Goal: Information Seeking & Learning: Learn about a topic

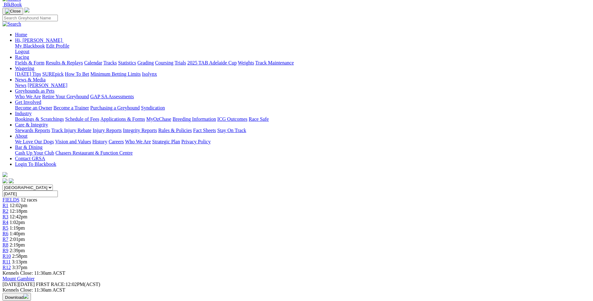
scroll to position [31, 0]
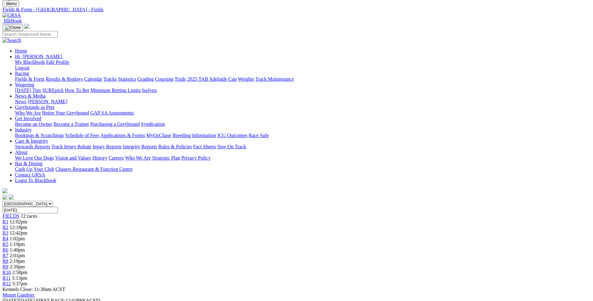
click at [8, 230] on span "R3" at bounding box center [5, 232] width 6 height 5
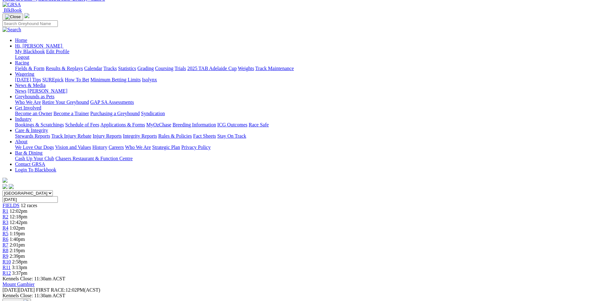
scroll to position [31, 0]
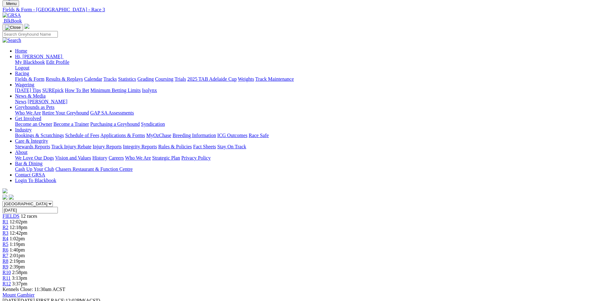
click at [243, 236] on div "R4 1:02pm" at bounding box center [296, 239] width 588 height 6
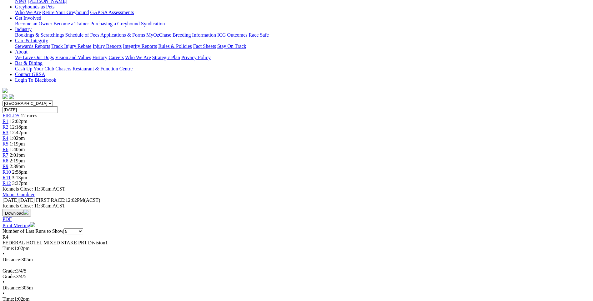
scroll to position [187, 0]
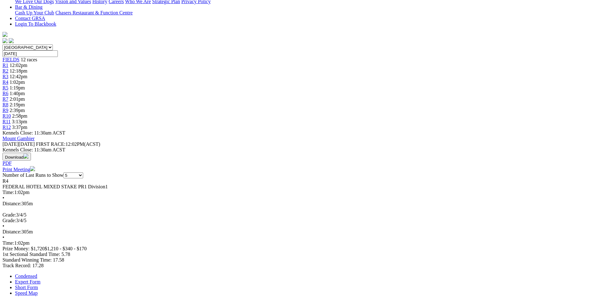
click at [40, 279] on link "Expert Form" at bounding box center [27, 281] width 25 height 5
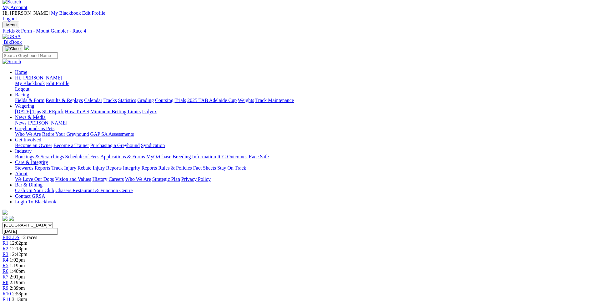
scroll to position [0, 0]
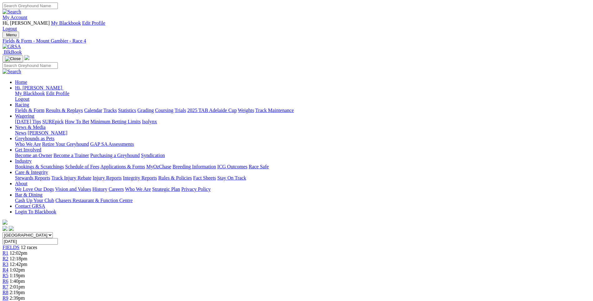
click at [8, 272] on span "R5" at bounding box center [5, 274] width 6 height 5
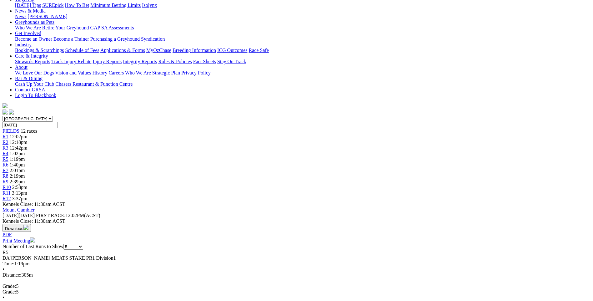
scroll to position [187, 0]
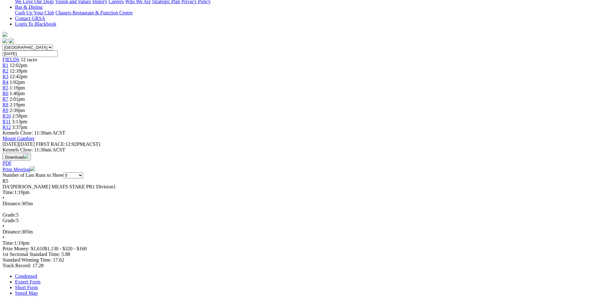
drag, startPoint x: 156, startPoint y: 33, endPoint x: 157, endPoint y: 41, distance: 8.2
click at [40, 279] on link "Expert Form" at bounding box center [27, 281] width 25 height 5
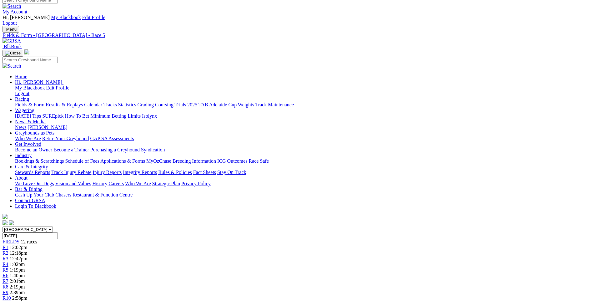
scroll to position [0, 0]
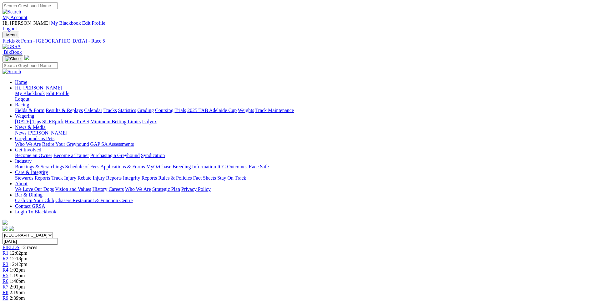
click at [8, 284] on link "R7" at bounding box center [5, 286] width 6 height 5
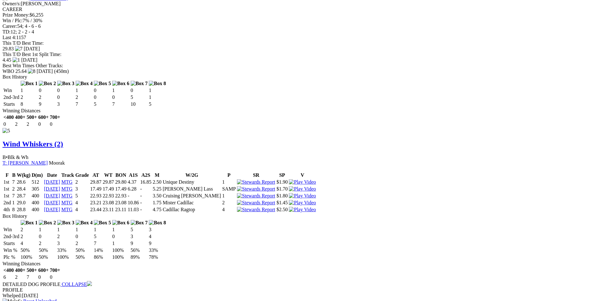
scroll to position [1281, 0]
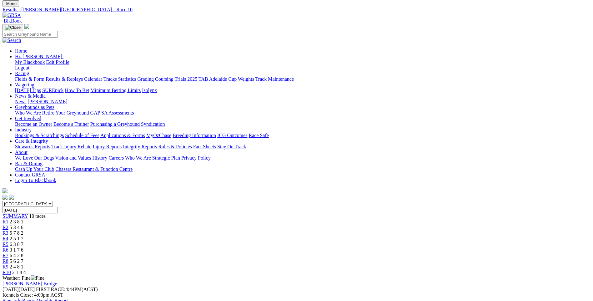
scroll to position [62, 0]
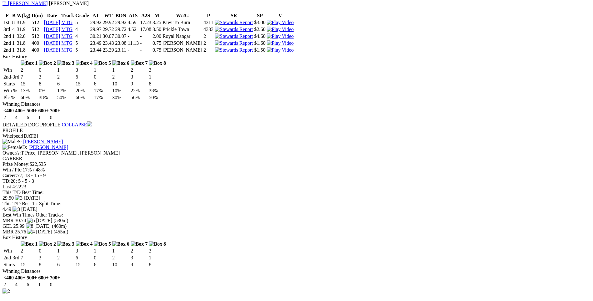
scroll to position [594, 0]
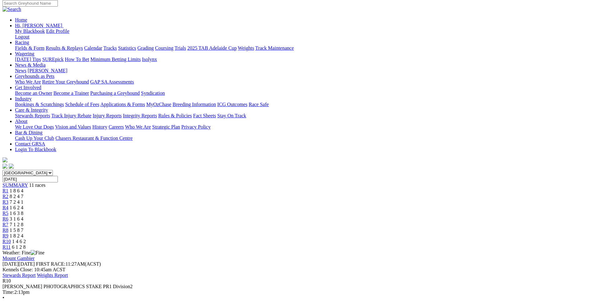
scroll to position [62, 0]
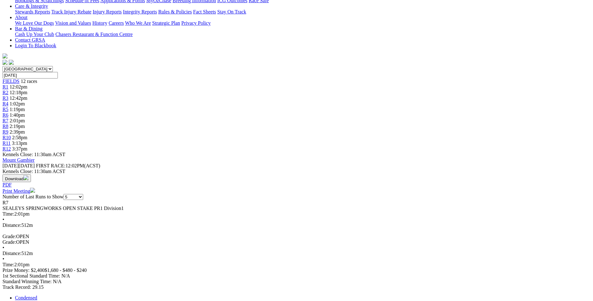
scroll to position [125, 0]
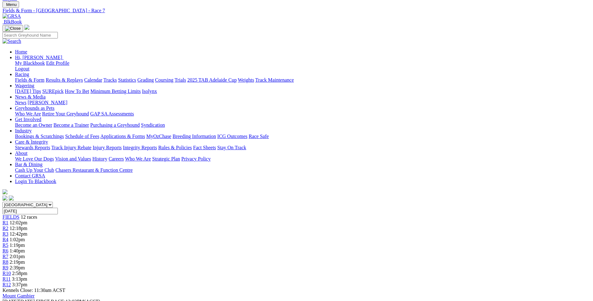
scroll to position [0, 0]
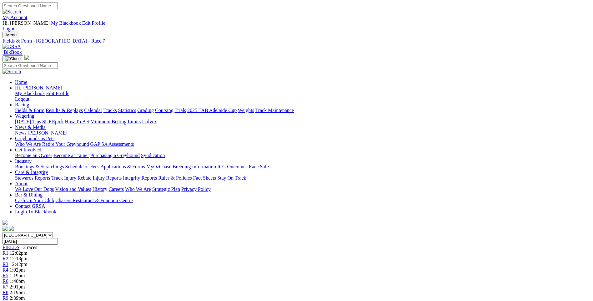
click at [8, 250] on span "R1" at bounding box center [5, 252] width 6 height 5
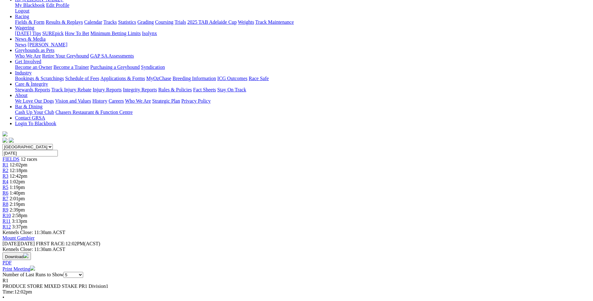
scroll to position [125, 0]
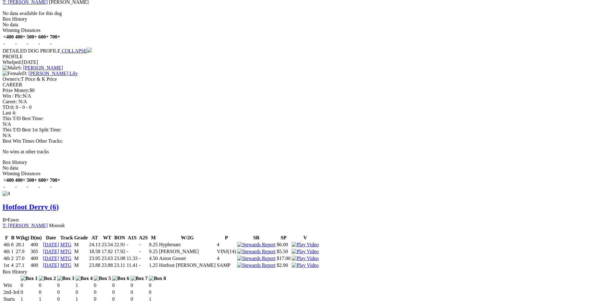
scroll to position [750, 0]
